Goal: Task Accomplishment & Management: Manage account settings

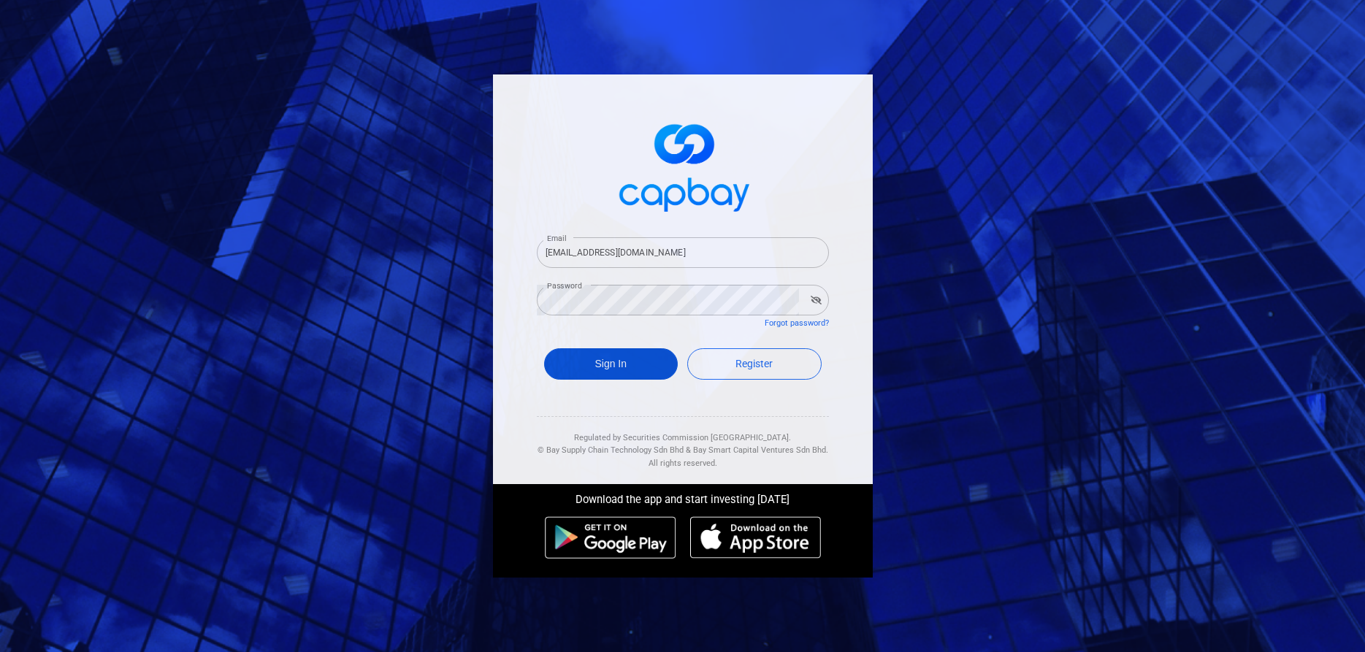
click at [625, 358] on button "Sign In" at bounding box center [611, 363] width 134 height 31
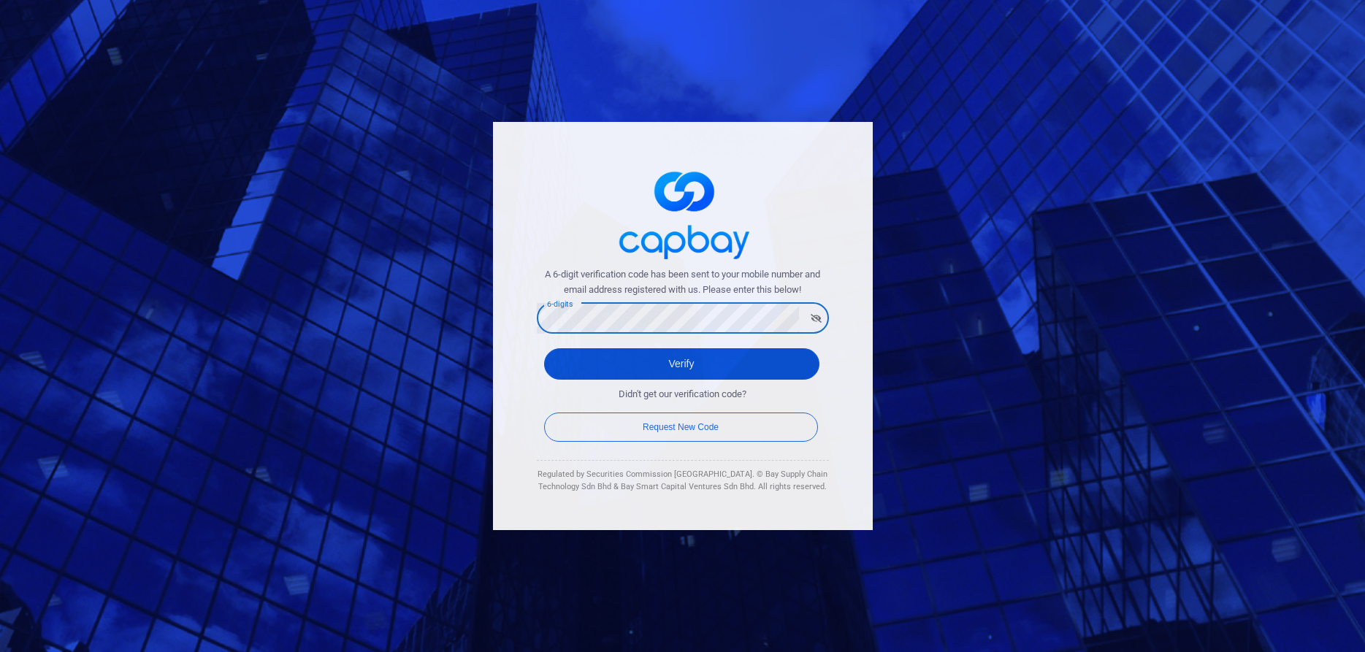
click at [722, 367] on button "Verify" at bounding box center [681, 363] width 275 height 31
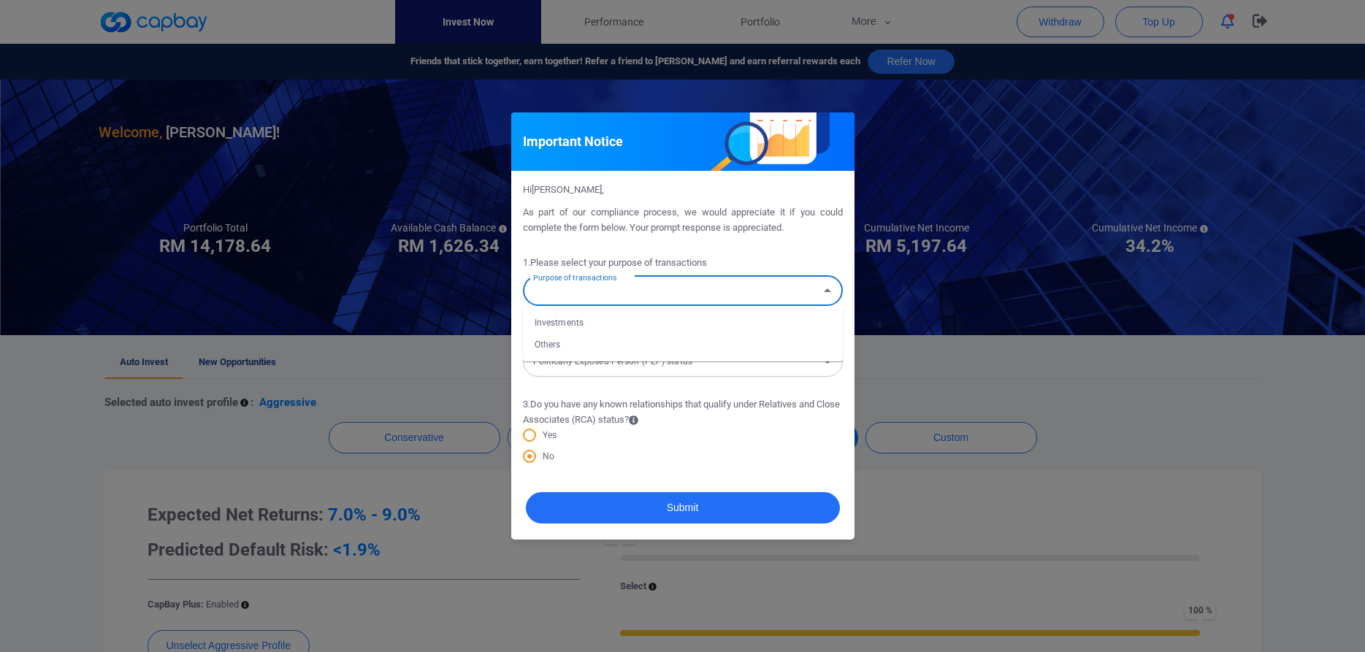
click at [665, 295] on input "Purpose of transactions" at bounding box center [670, 291] width 287 height 27
click at [565, 321] on li "Investments" at bounding box center [683, 323] width 320 height 22
type input "Investments"
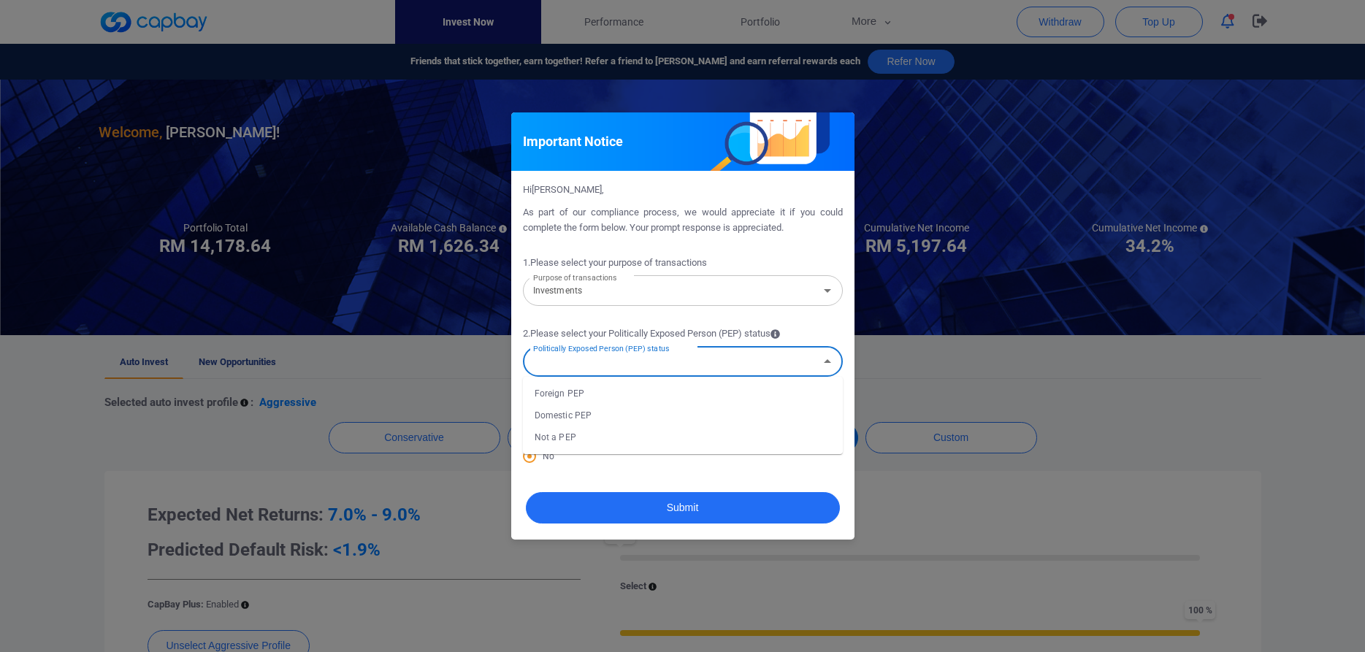
click at [725, 367] on input "Politically Exposed Person (PEP) status" at bounding box center [670, 361] width 287 height 27
click at [560, 412] on li "Domestic PEP" at bounding box center [683, 416] width 320 height 22
type input "Domestic PEP"
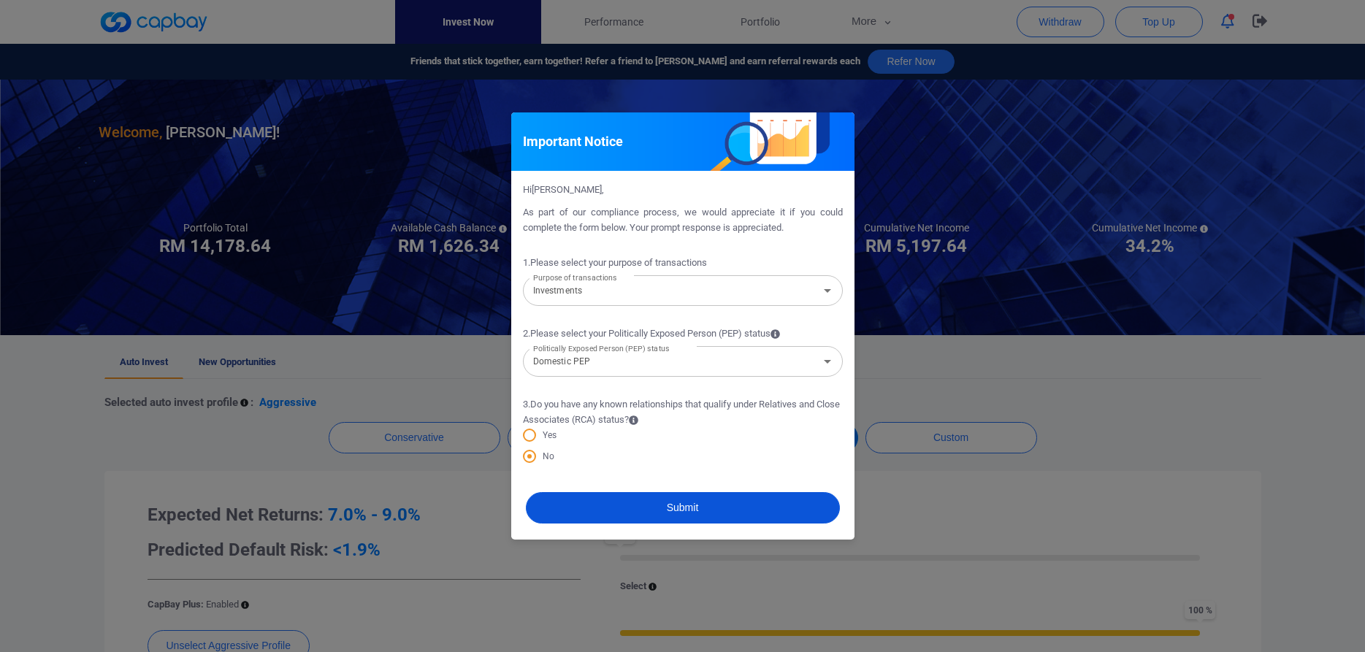
click at [738, 507] on button "Submit" at bounding box center [683, 507] width 314 height 31
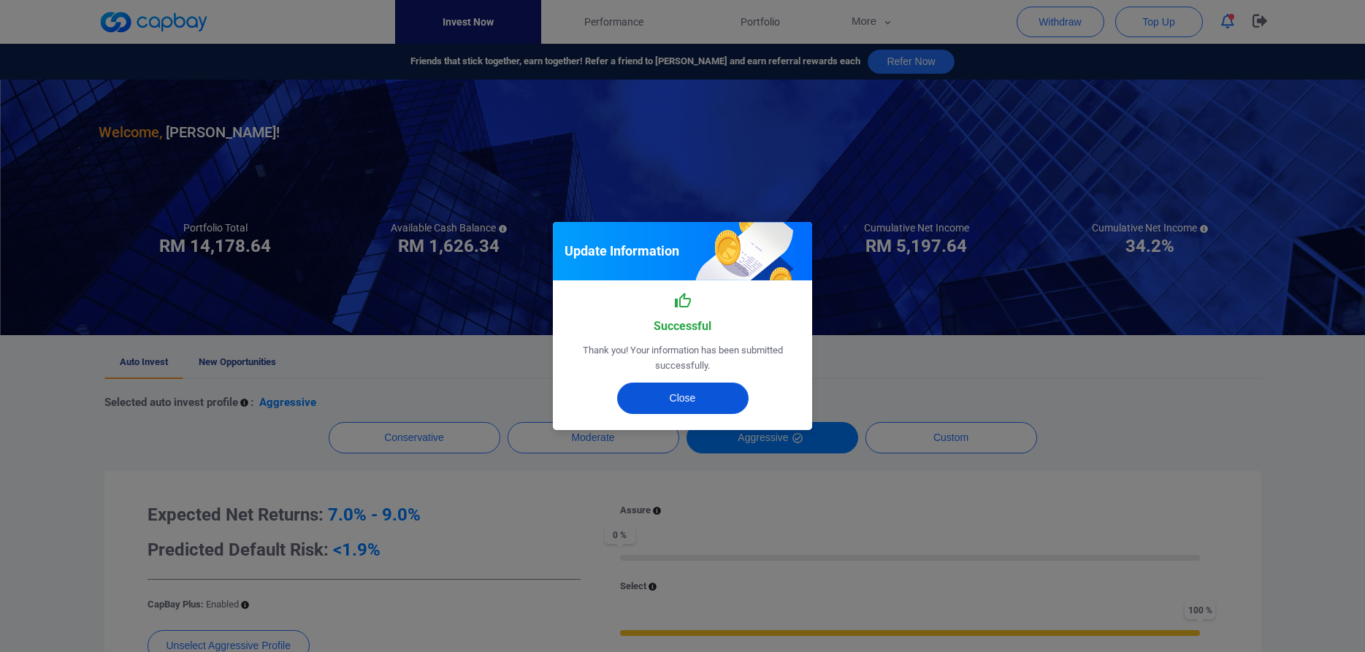
click at [717, 392] on button "Close" at bounding box center [682, 398] width 131 height 31
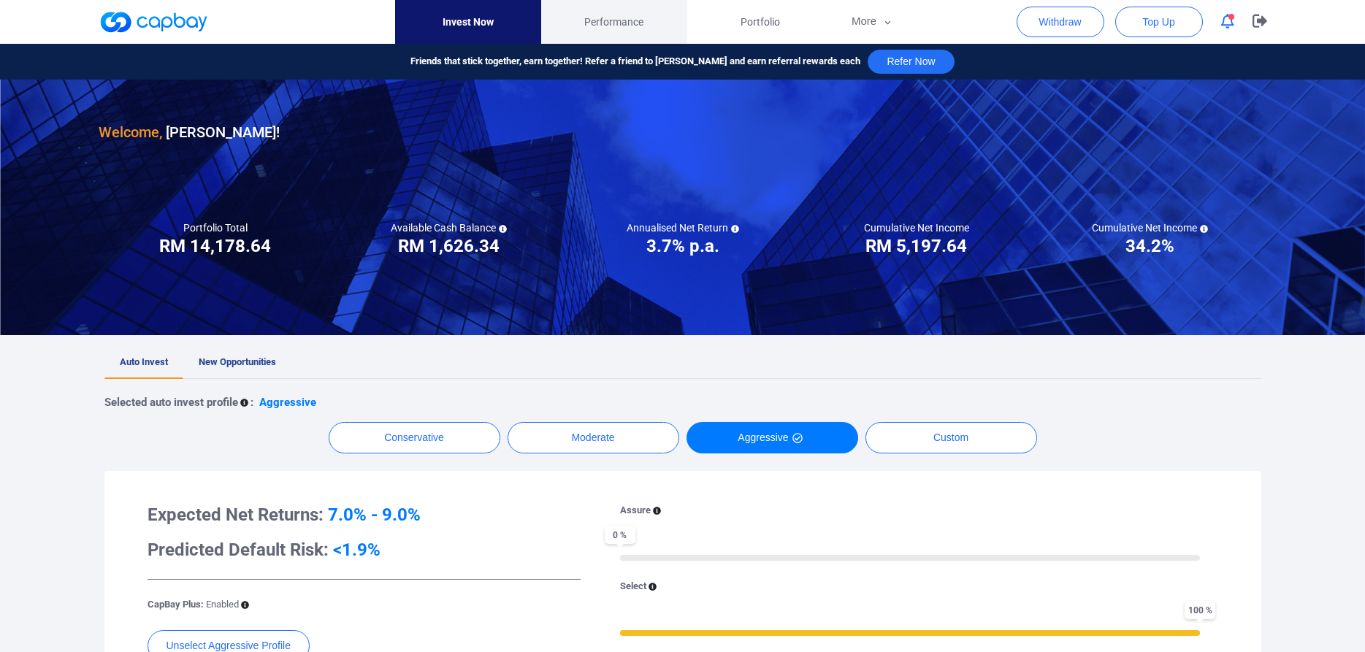
click at [626, 17] on span "Performance" at bounding box center [613, 22] width 59 height 16
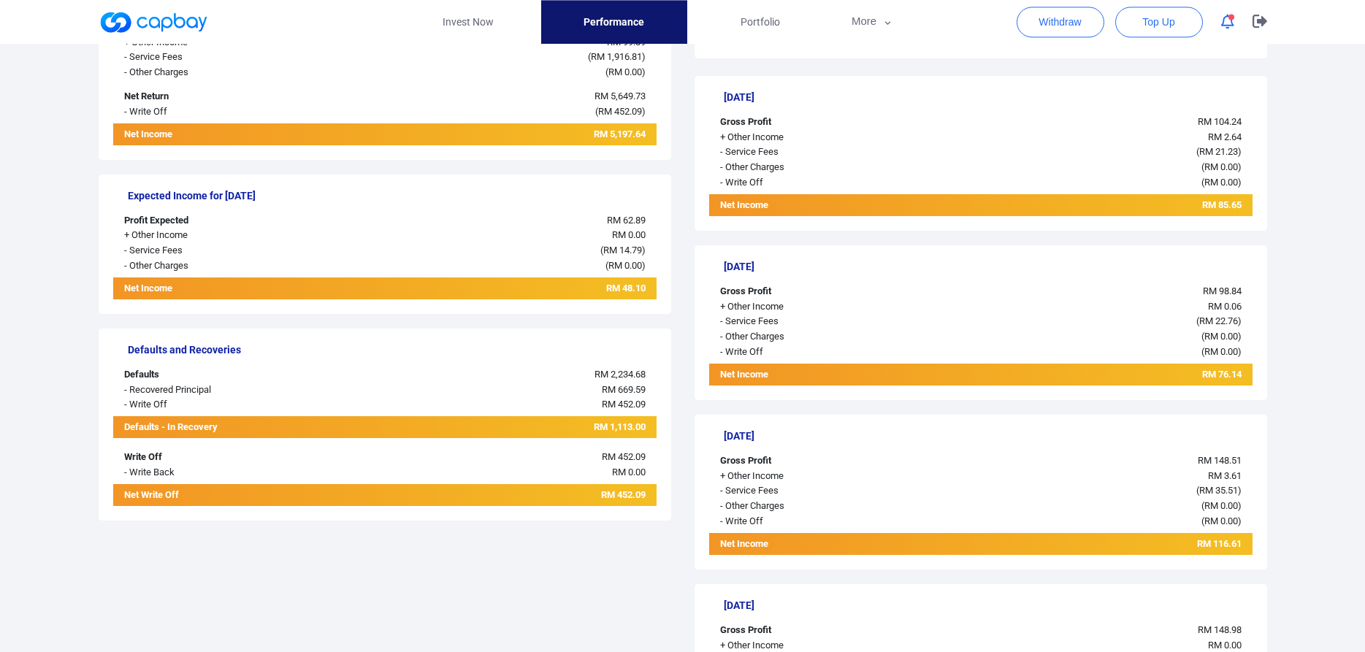
scroll to position [253, 0]
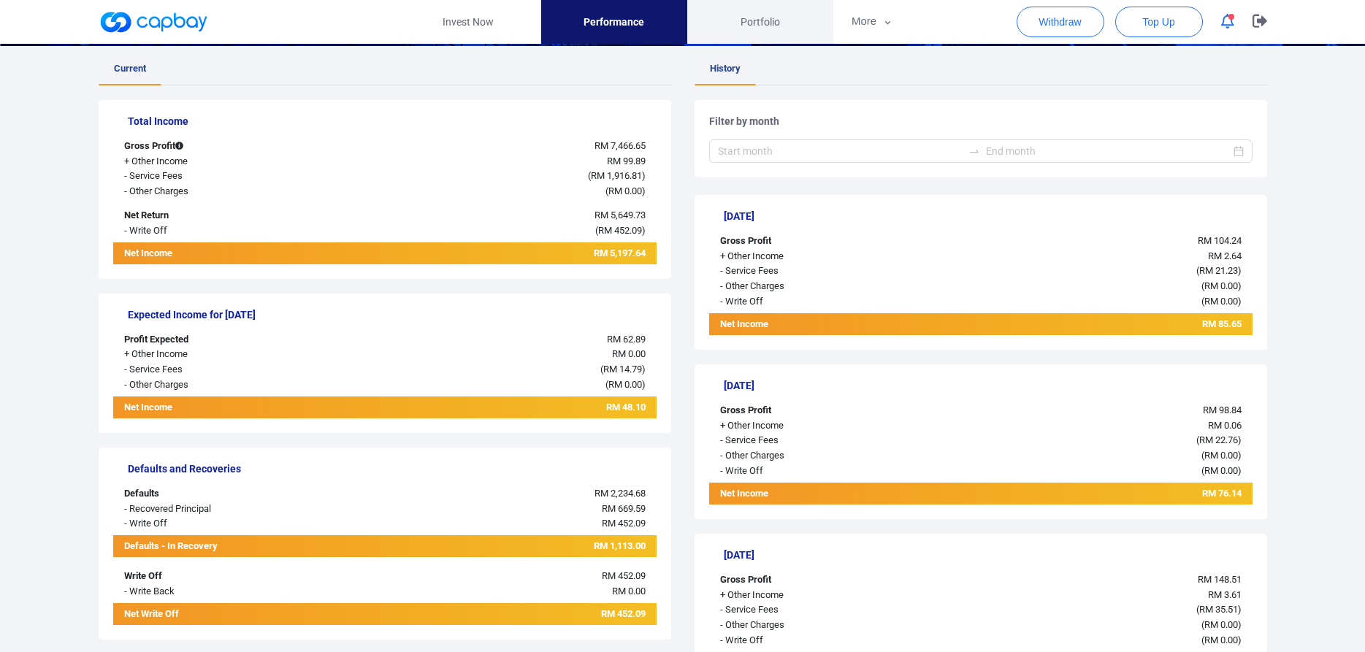
click at [765, 23] on span "Portfolio" at bounding box center [760, 22] width 39 height 16
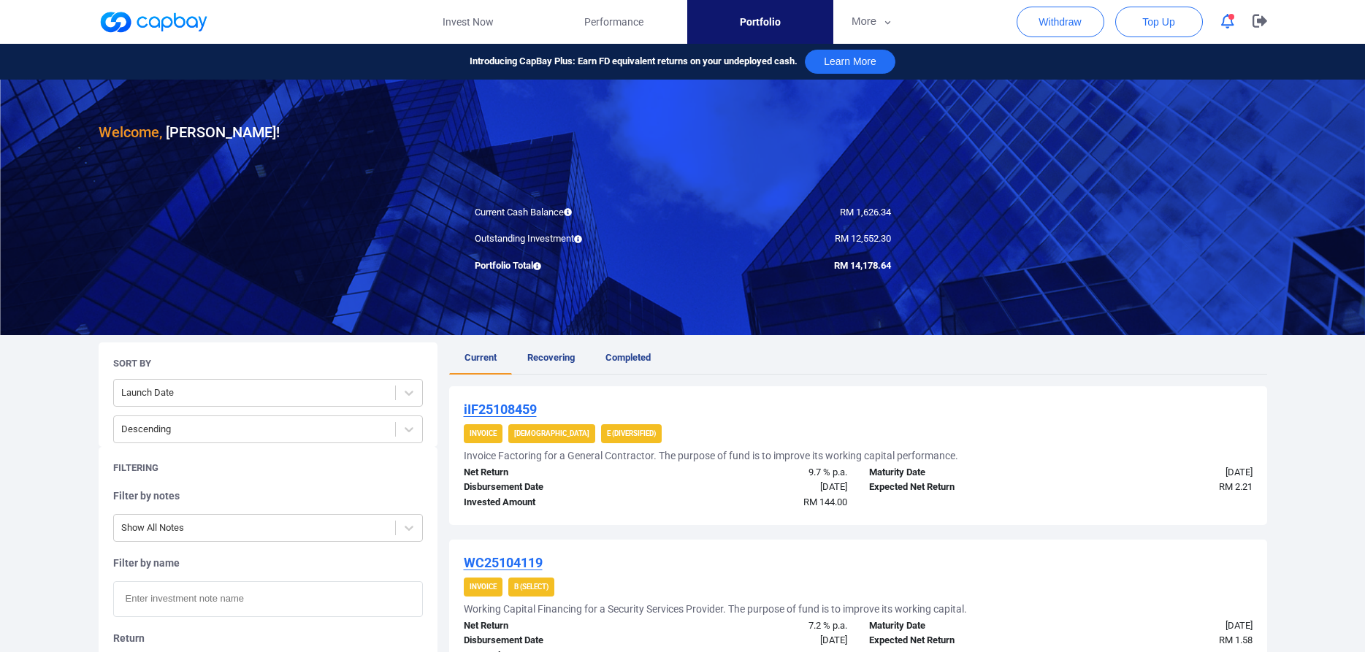
scroll to position [75, 0]
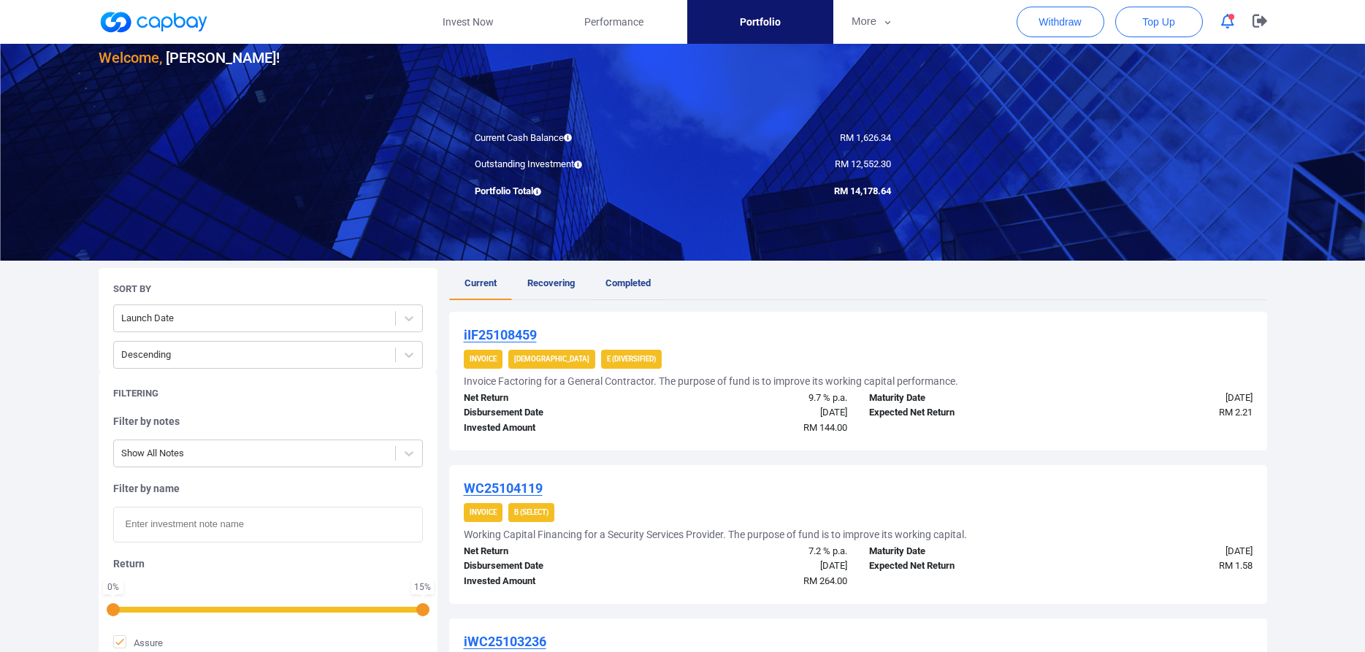
click at [632, 283] on span "Completed" at bounding box center [628, 283] width 45 height 11
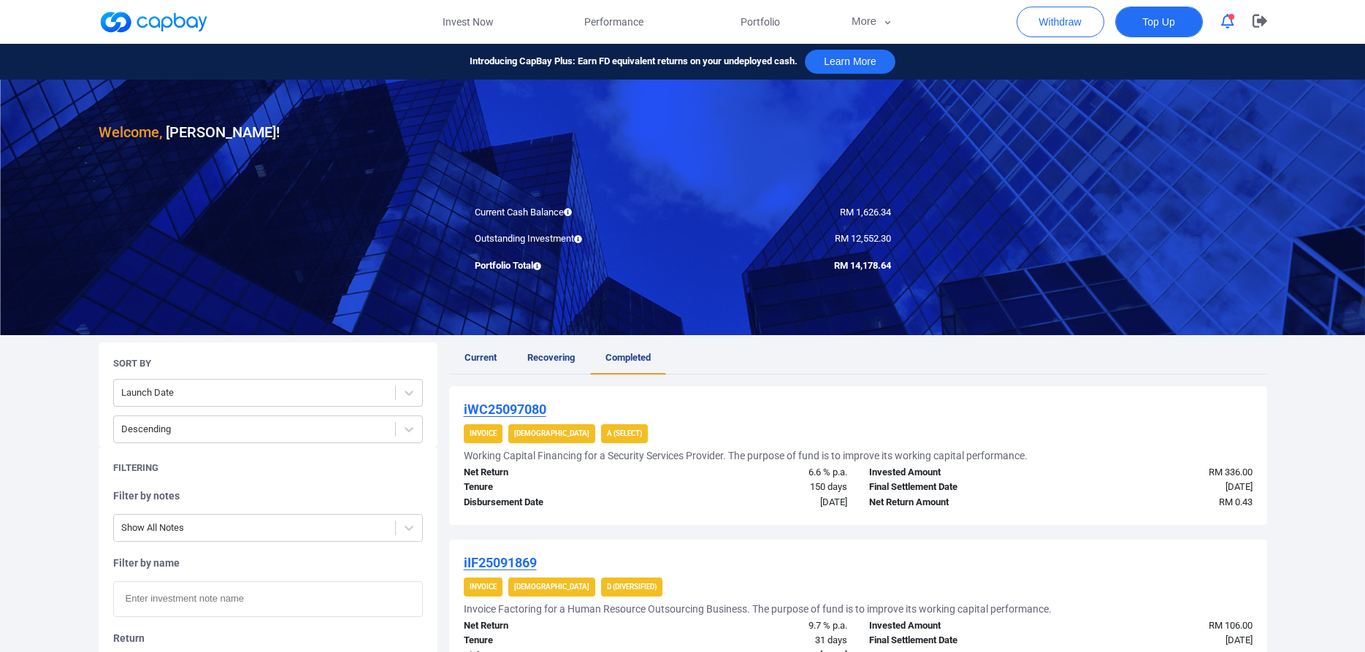
click at [1159, 18] on span "Top Up" at bounding box center [1158, 22] width 32 height 15
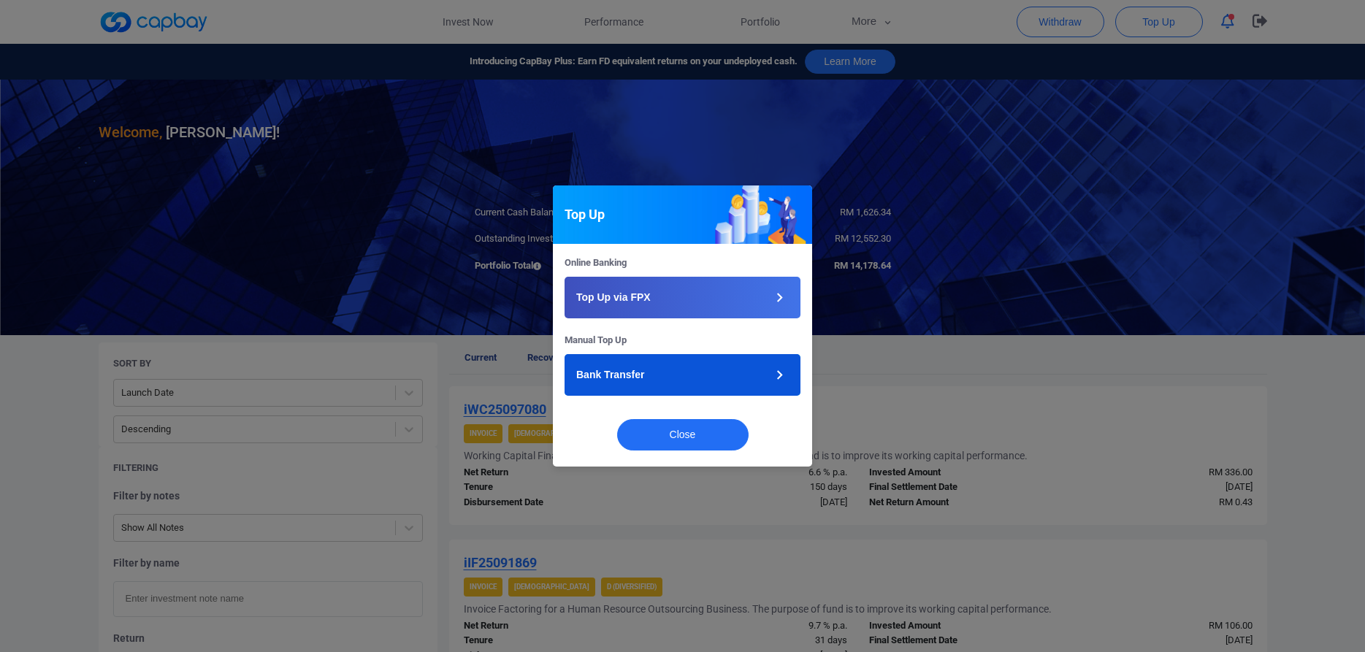
click at [660, 368] on button "Bank Transfer" at bounding box center [683, 375] width 236 height 42
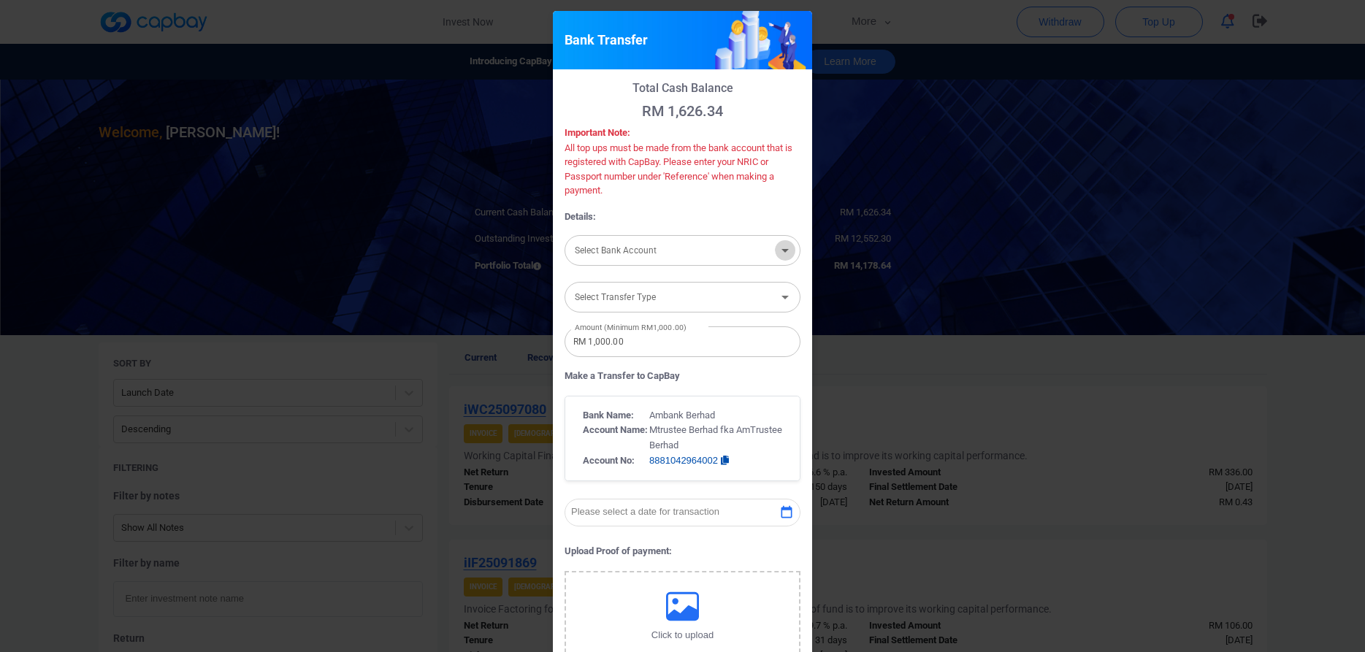
click at [788, 248] on icon "Open" at bounding box center [785, 251] width 18 height 18
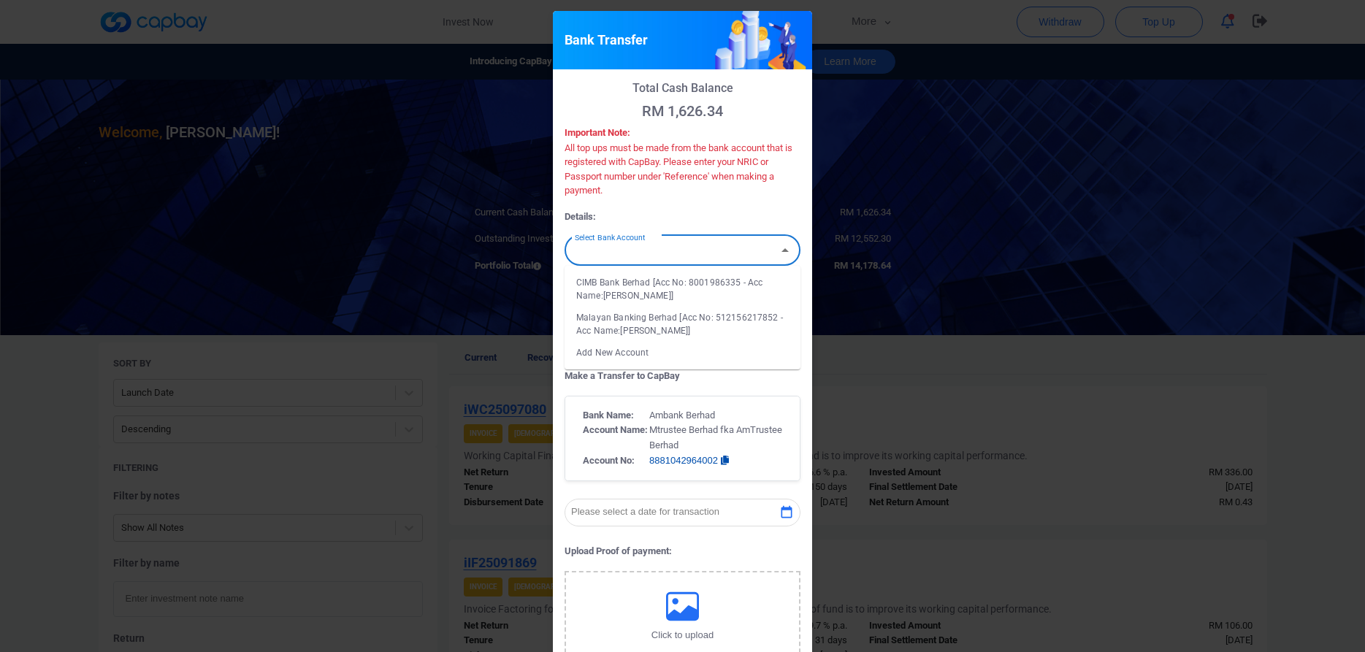
click at [689, 318] on li "Malayan Banking Berhad [Acc No: 512156217852 - Acc Name:[PERSON_NAME]]" at bounding box center [683, 324] width 236 height 35
type input "Malayan Banking Berhad [Acc No: 512156217852 - Acc Name:[PERSON_NAME]]"
click at [779, 293] on icon "Open" at bounding box center [785, 298] width 18 height 18
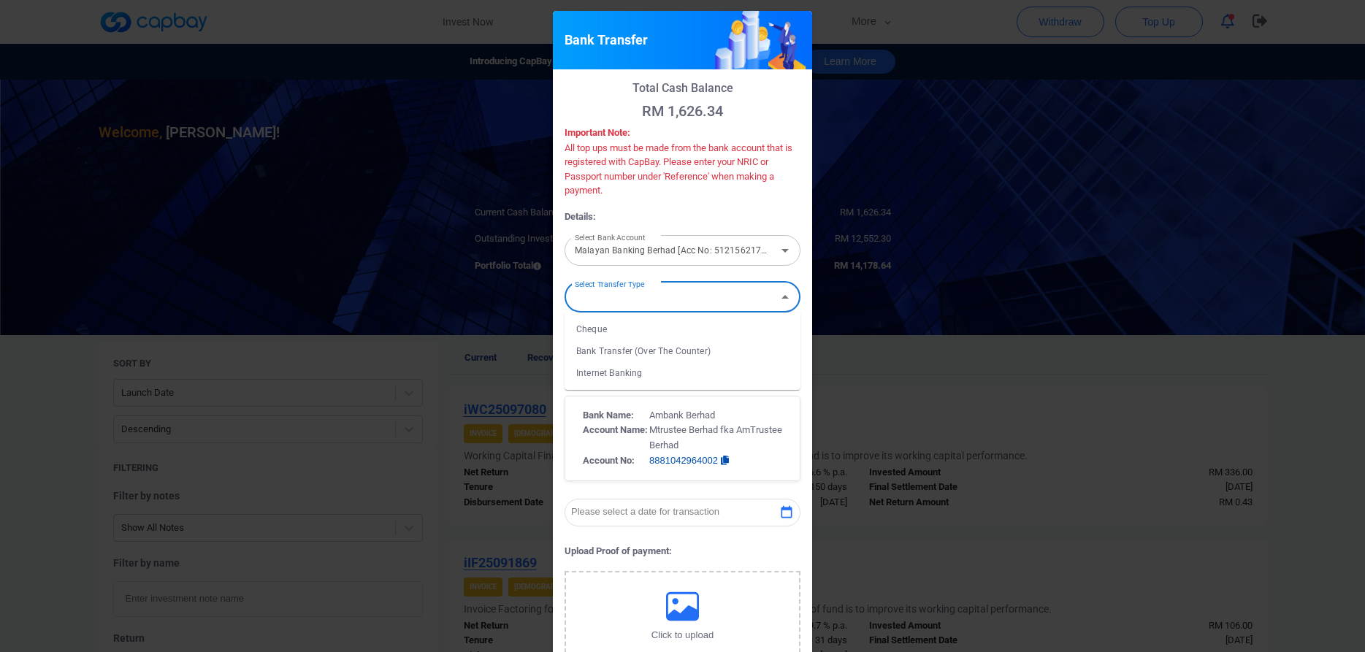
click at [638, 374] on li "Internet Banking" at bounding box center [683, 373] width 236 height 22
type input "Internet Banking"
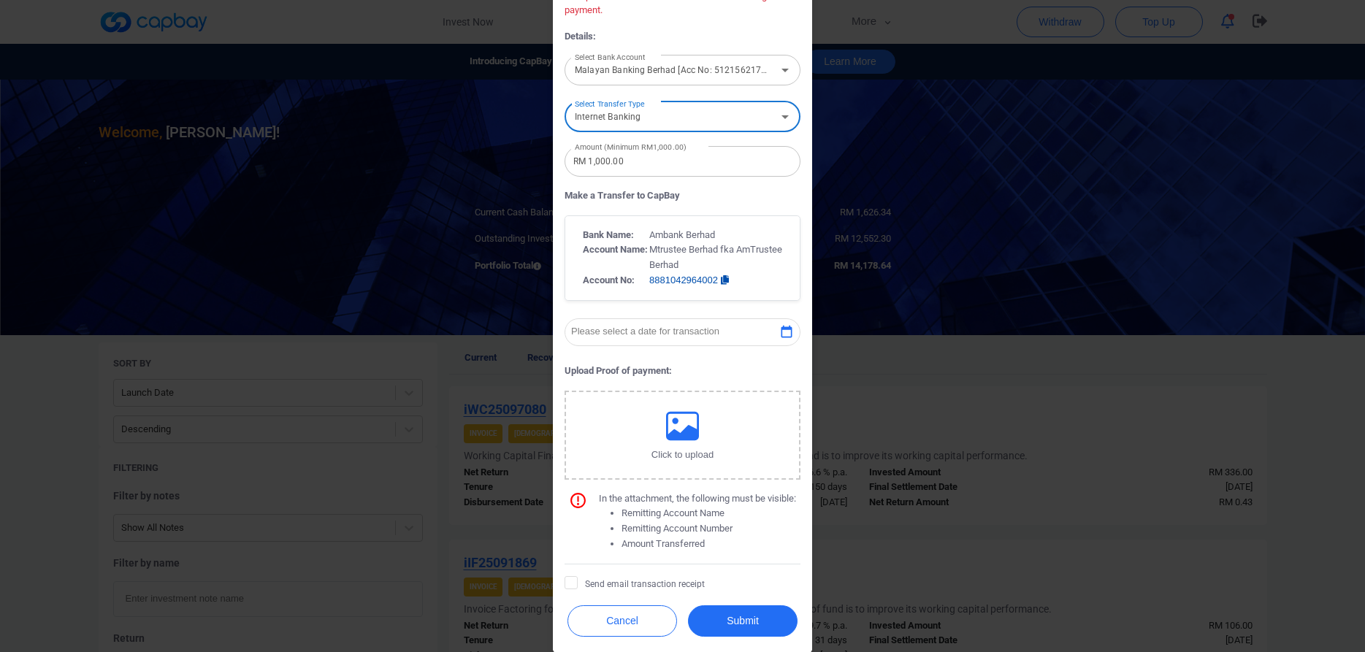
scroll to position [192, 0]
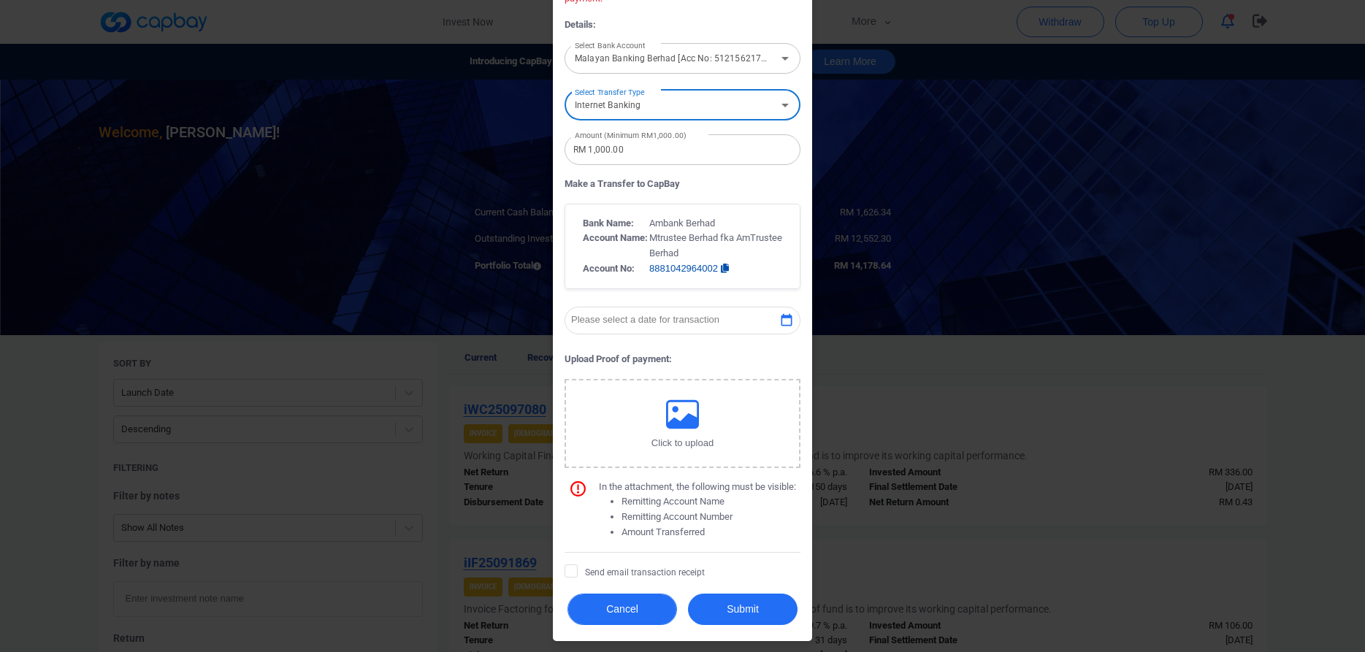
click at [630, 602] on button "Cancel" at bounding box center [623, 609] width 110 height 31
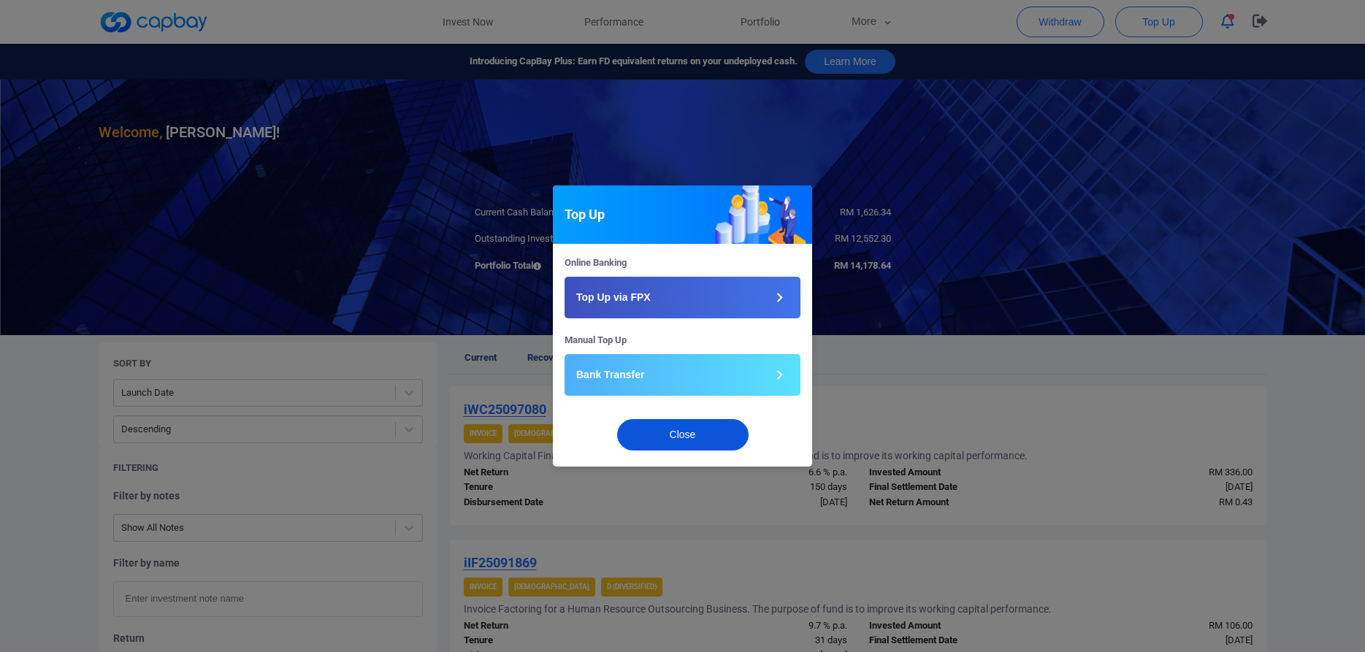
drag, startPoint x: 711, startPoint y: 427, endPoint x: 717, endPoint y: 416, distance: 12.4
click at [711, 427] on button "Close" at bounding box center [682, 434] width 131 height 31
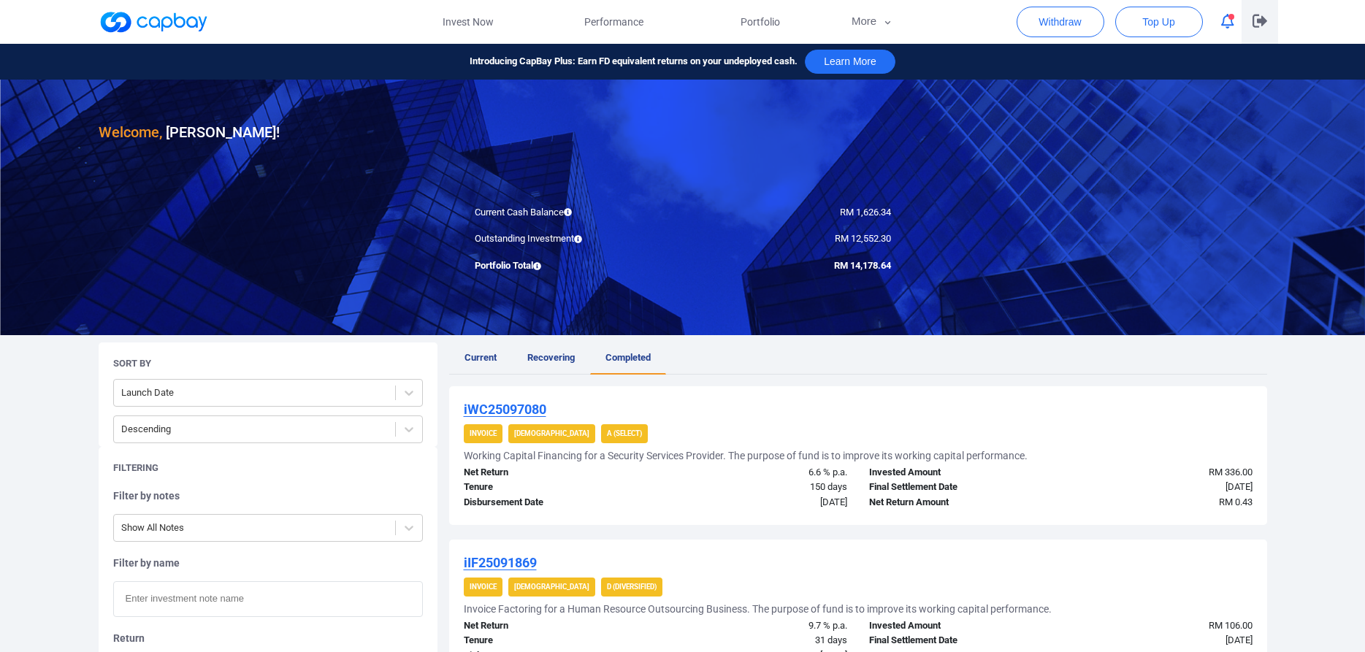
click at [1261, 19] on icon "button" at bounding box center [1260, 21] width 15 height 14
